Goal: Information Seeking & Learning: Learn about a topic

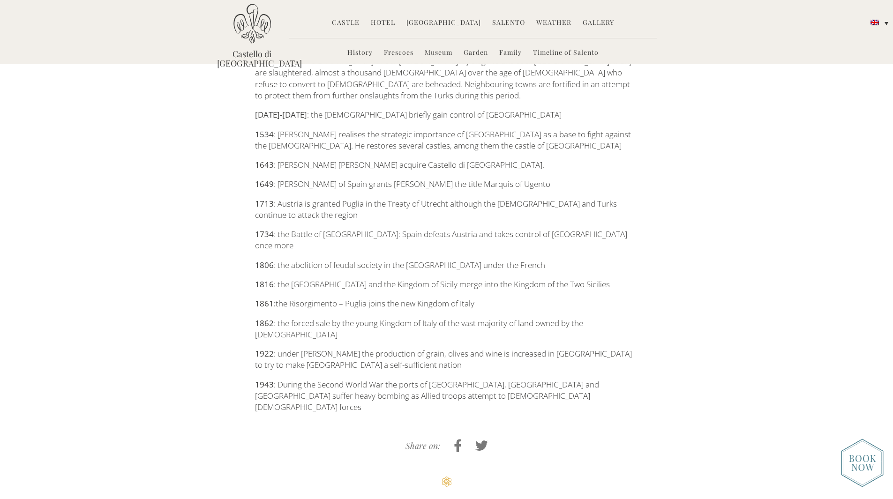
scroll to position [1241, 0]
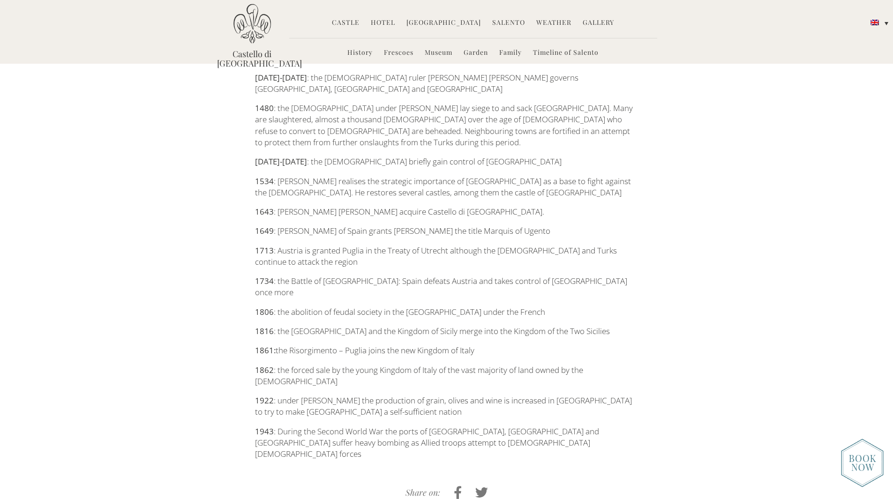
click at [400, 426] on p "1943 : During the Second World War the ports of Bari, Brindisi and Taranto suff…" at bounding box center [446, 443] width 383 height 34
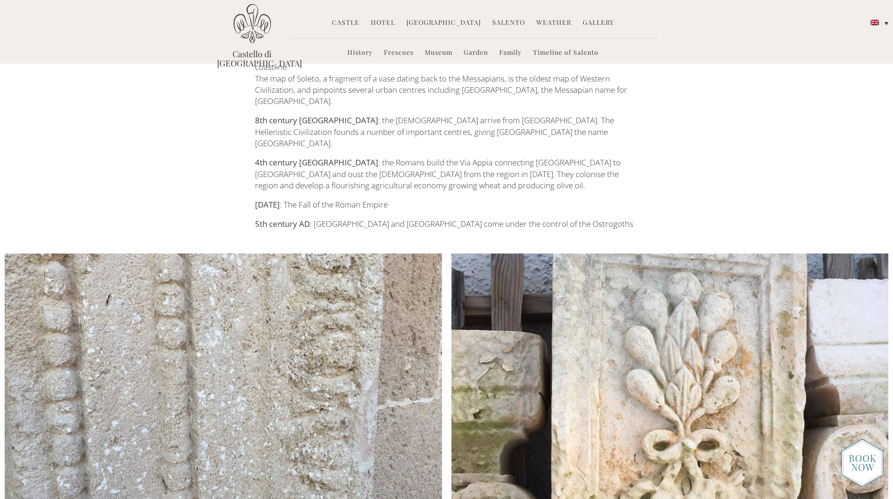
scroll to position [0, 0]
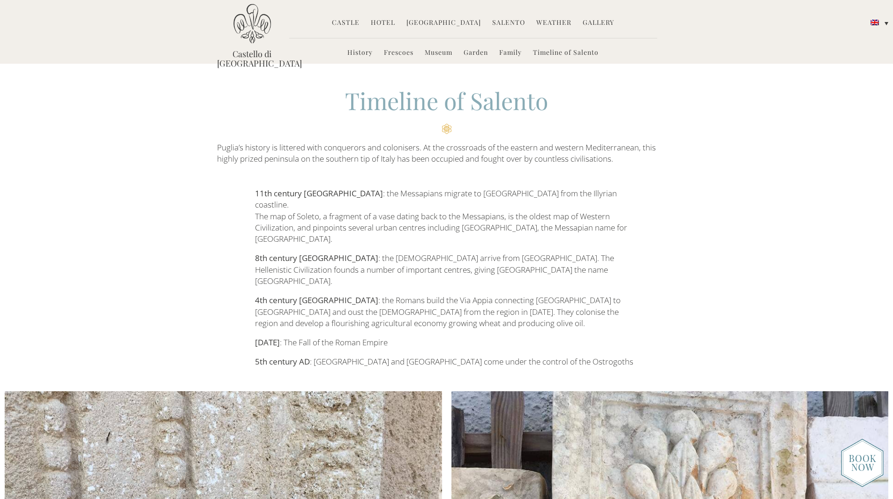
click at [547, 22] on link "Weather" at bounding box center [553, 23] width 35 height 11
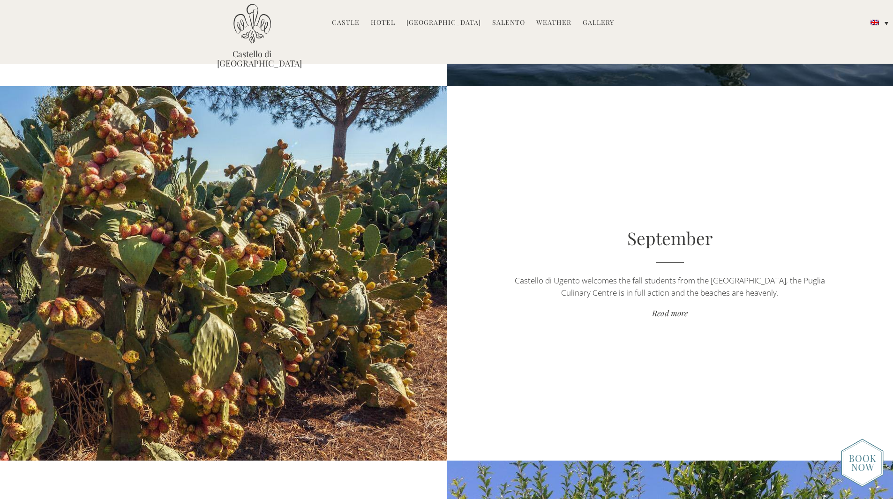
scroll to position [3280, 0]
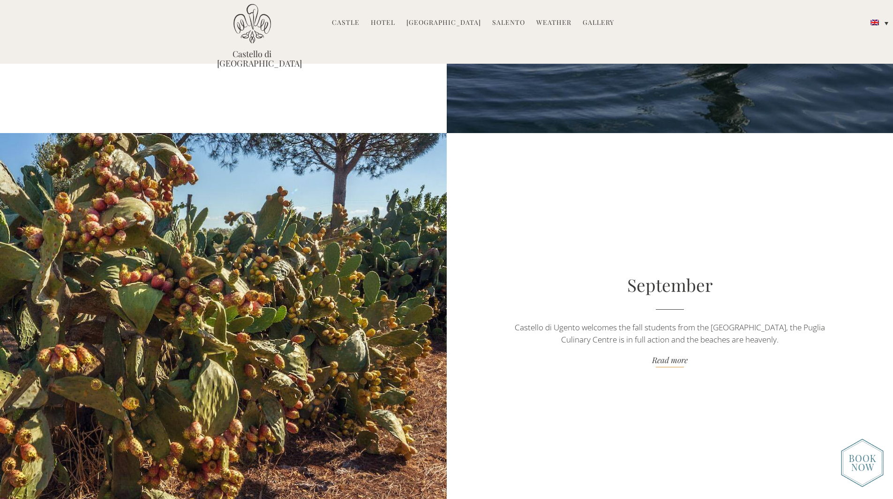
click at [671, 359] on link "Read more" at bounding box center [669, 361] width 313 height 13
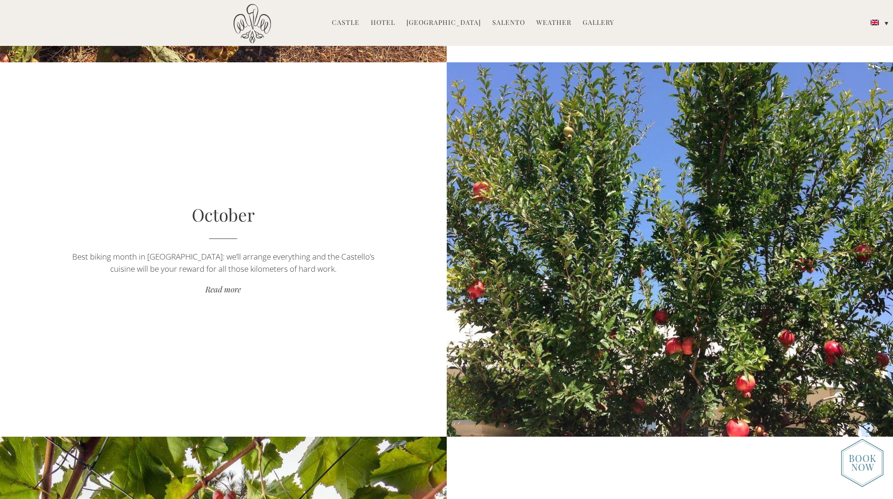
scroll to position [3726, 0]
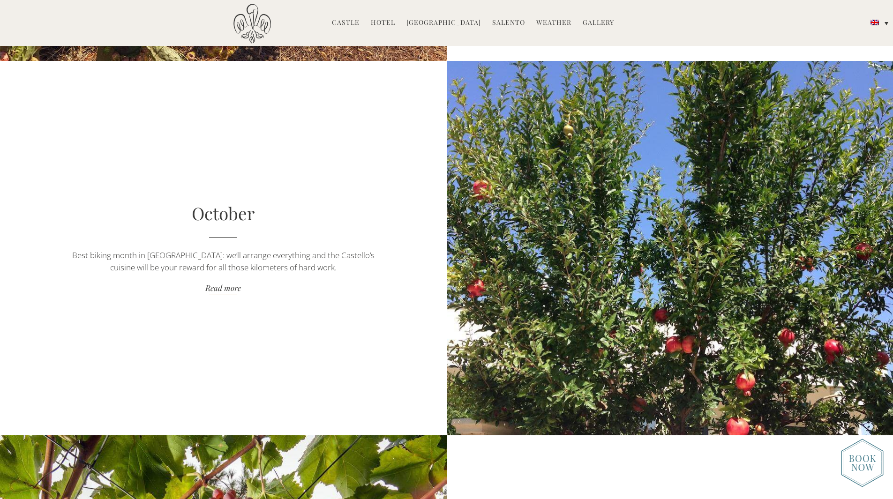
click at [217, 289] on link "Read more" at bounding box center [223, 289] width 313 height 13
